Goal: Task Accomplishment & Management: Manage account settings

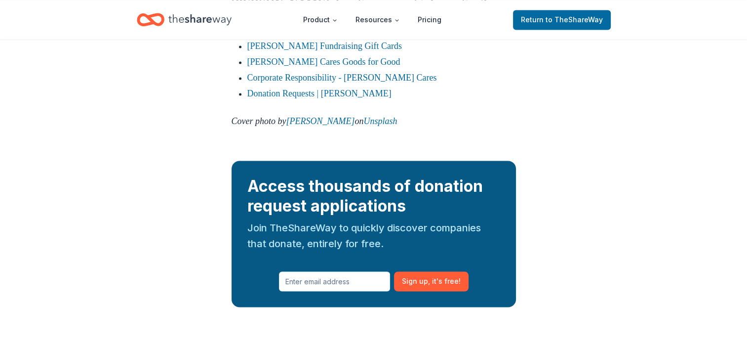
scroll to position [1554, 0]
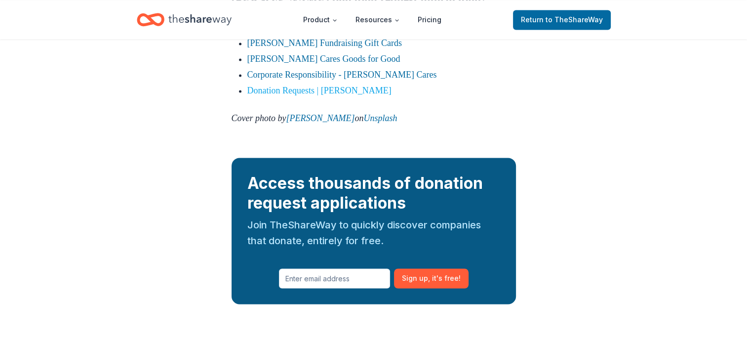
click at [297, 95] on link "Donation Requests | Kohl's" at bounding box center [319, 90] width 144 height 10
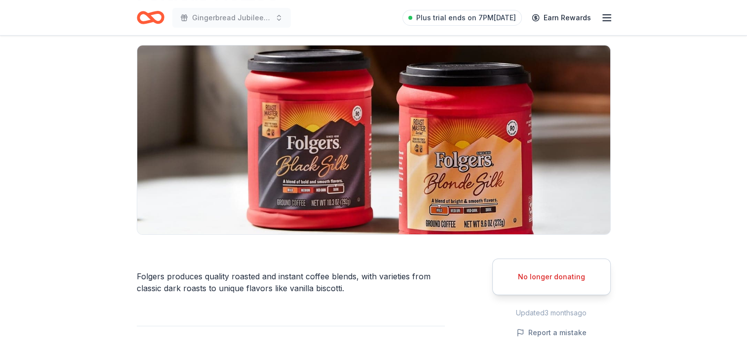
scroll to position [85, 0]
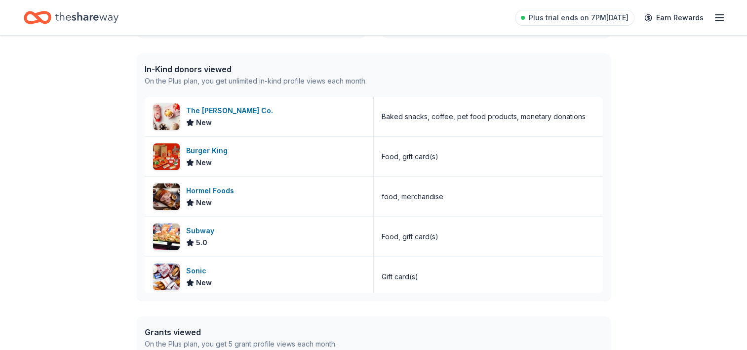
scroll to position [283, 0]
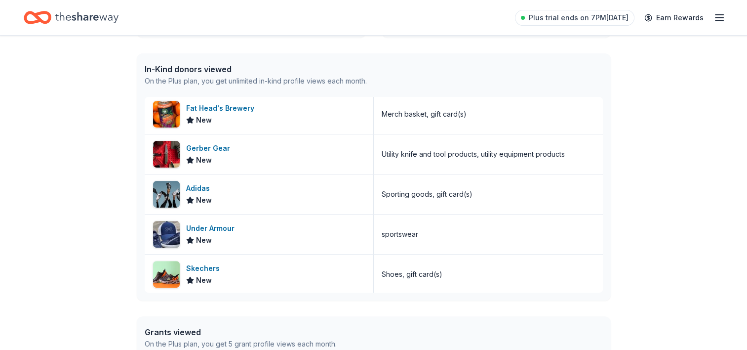
click at [723, 16] on icon "button" at bounding box center [720, 18] width 12 height 12
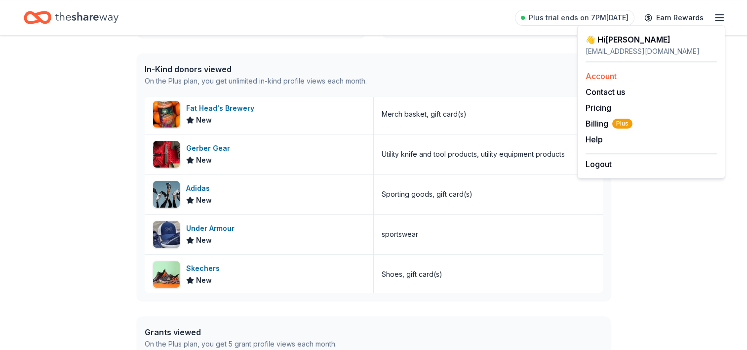
click at [608, 80] on link "Account" at bounding box center [601, 76] width 31 height 10
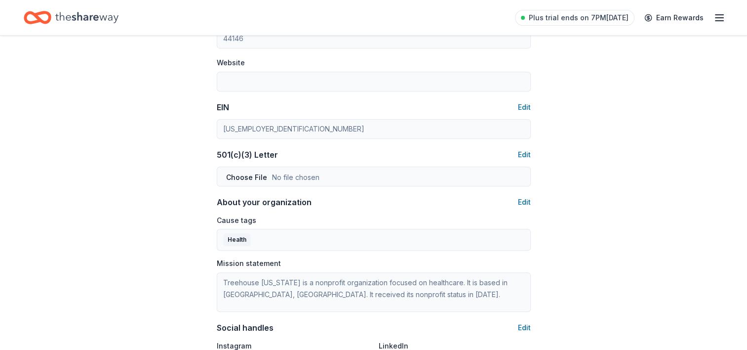
scroll to position [488, 0]
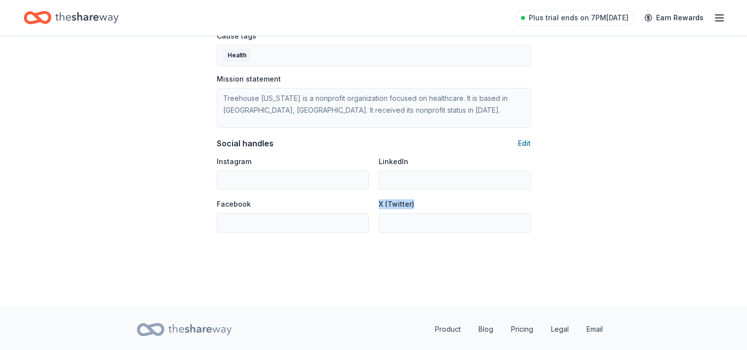
scroll to position [640, 0]
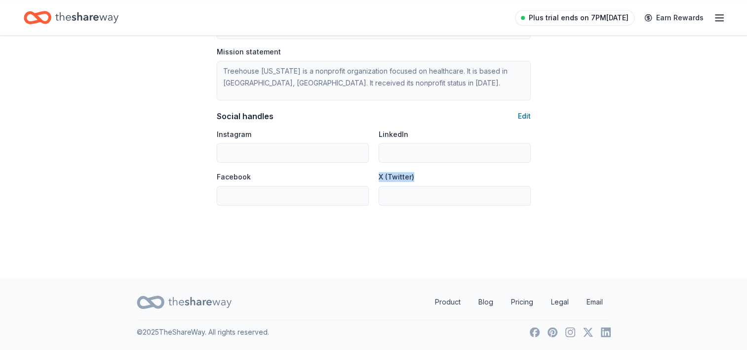
click at [572, 17] on span "Plus trial ends on 7PM, 8/31" at bounding box center [579, 18] width 100 height 12
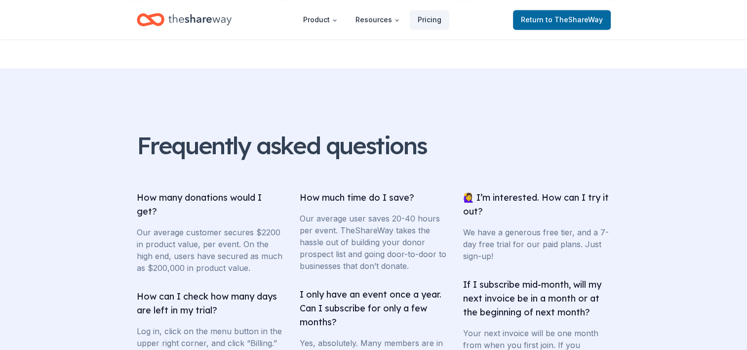
scroll to position [1495, 0]
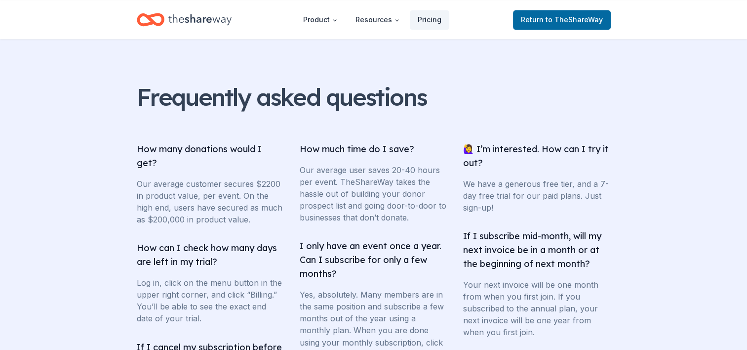
drag, startPoint x: 747, startPoint y: 343, endPoint x: 670, endPoint y: 215, distance: 149.1
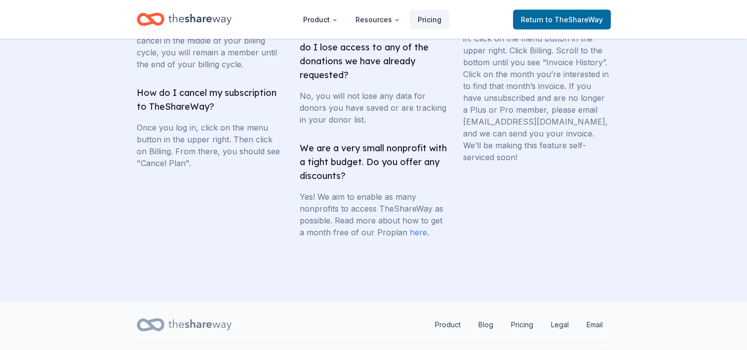
scroll to position [2033, 0]
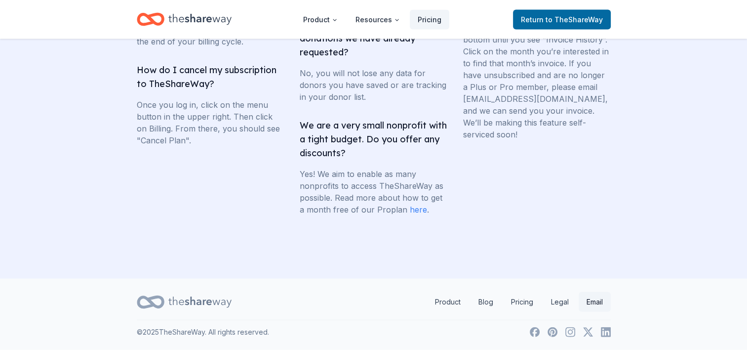
click at [597, 301] on link "Email" at bounding box center [595, 302] width 32 height 20
click at [564, 303] on link "Legal" at bounding box center [560, 302] width 34 height 20
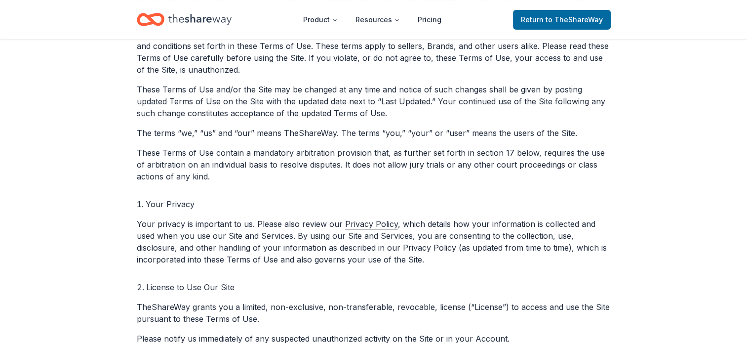
scroll to position [263, 0]
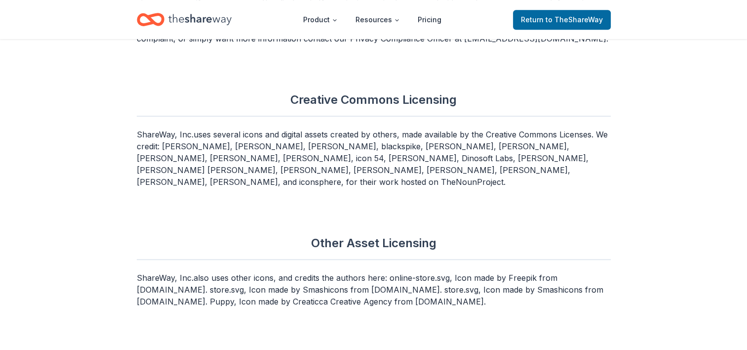
scroll to position [4255, 0]
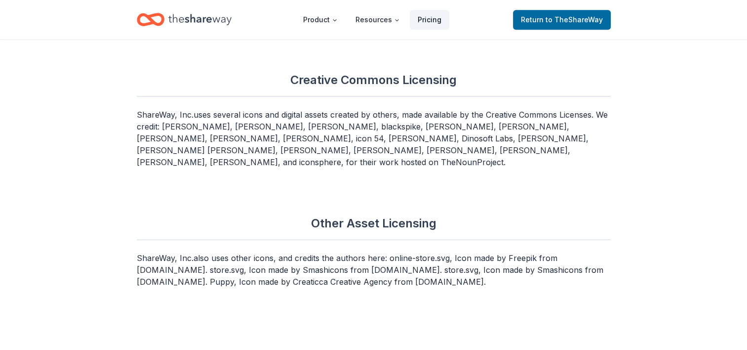
click at [431, 18] on link "Pricing" at bounding box center [430, 20] width 40 height 20
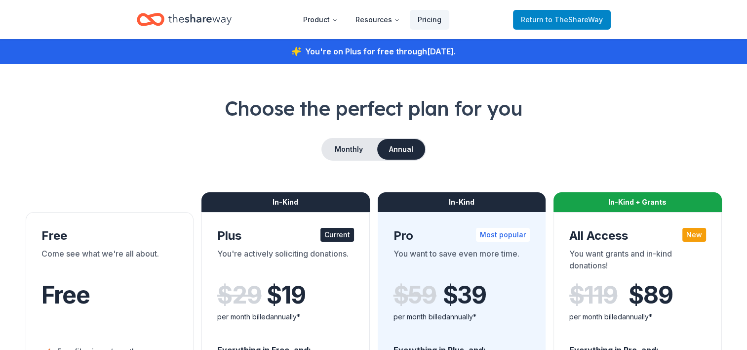
click at [555, 20] on span "to TheShareWay" at bounding box center [574, 19] width 57 height 8
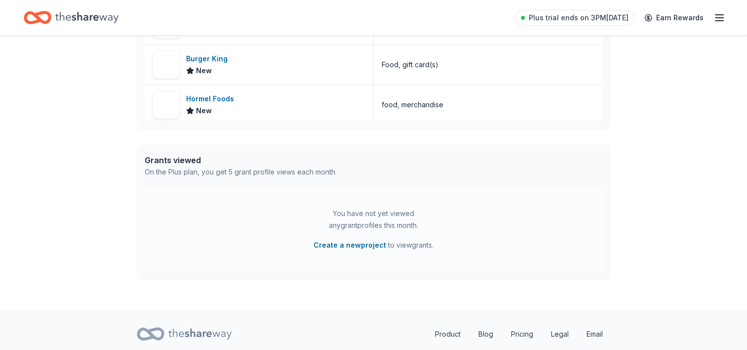
scroll to position [447, 0]
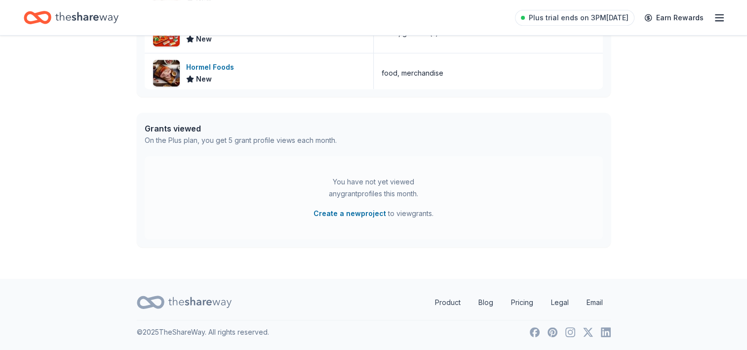
click at [724, 18] on line "button" at bounding box center [720, 18] width 8 height 0
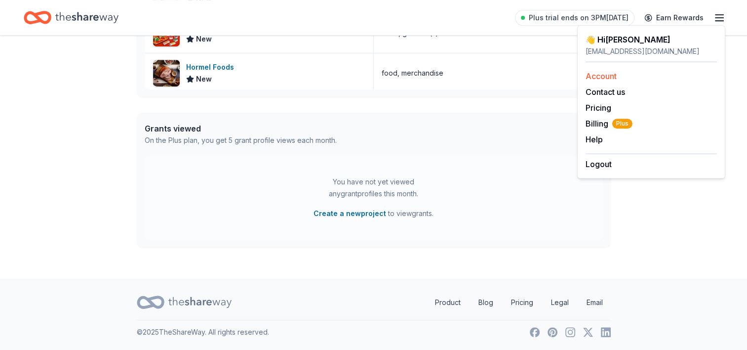
click at [609, 78] on link "Account" at bounding box center [601, 76] width 31 height 10
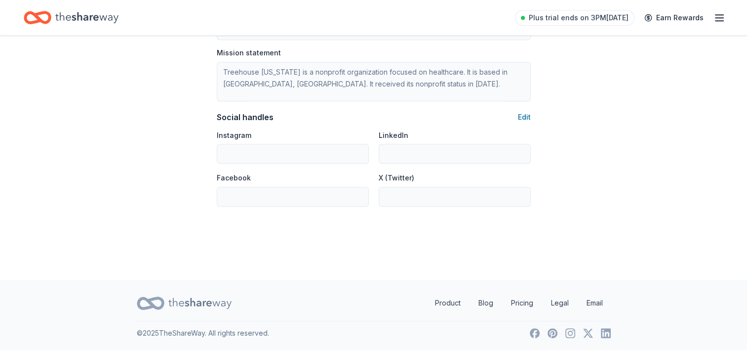
scroll to position [640, 0]
click at [721, 18] on icon "button" at bounding box center [720, 18] width 12 height 12
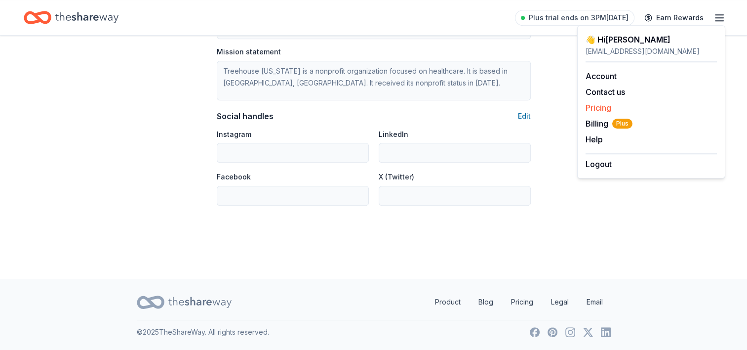
click at [609, 107] on link "Pricing" at bounding box center [599, 108] width 26 height 10
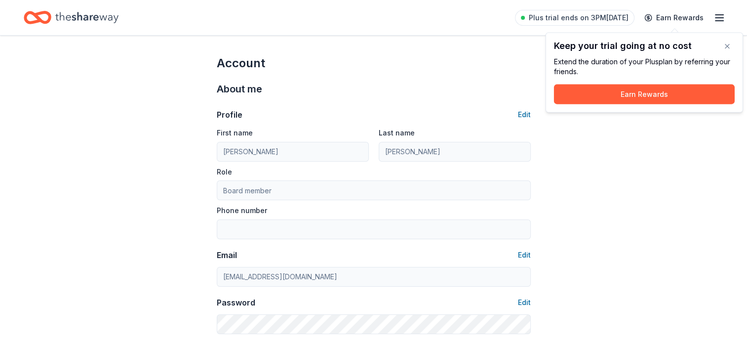
scroll to position [640, 0]
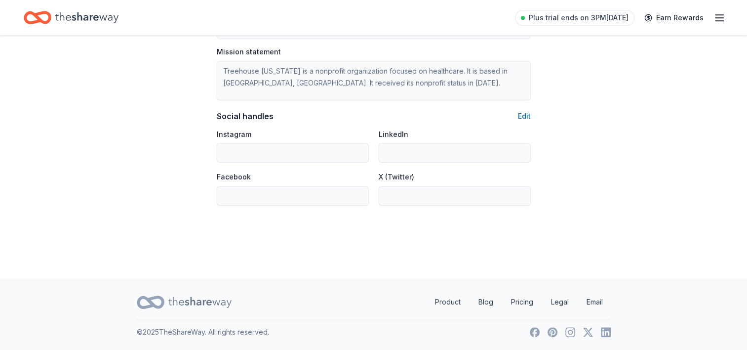
click at [723, 20] on icon "button" at bounding box center [720, 18] width 12 height 12
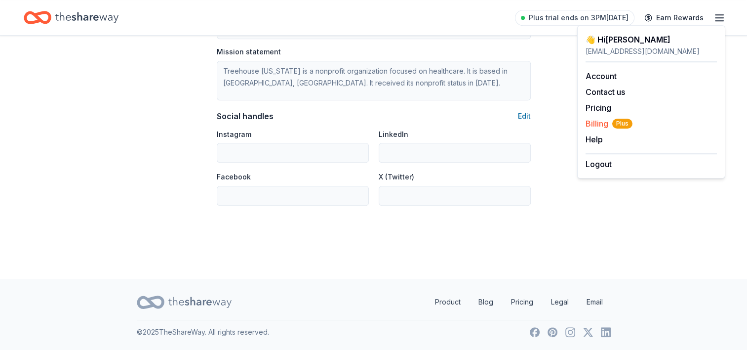
click at [605, 125] on span "Billing Plus" at bounding box center [609, 124] width 47 height 12
